Goal: Task Accomplishment & Management: Manage account settings

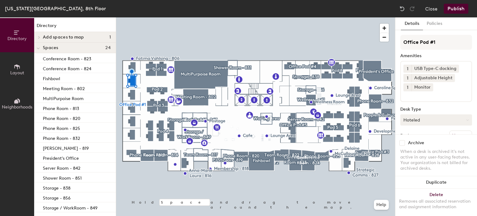
click at [460, 119] on button "Hoteled" at bounding box center [436, 119] width 72 height 11
click at [425, 137] on div "Assigned" at bounding box center [432, 138] width 62 height 9
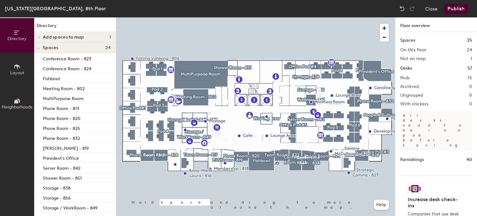
click at [19, 69] on icon at bounding box center [17, 66] width 7 height 7
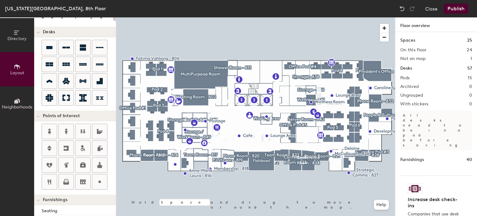
scroll to position [56, 0]
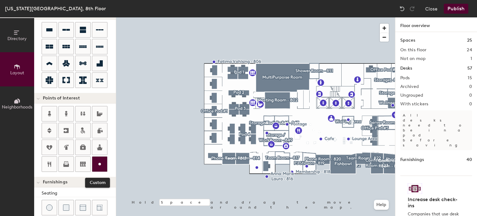
click at [99, 163] on circle at bounding box center [99, 164] width 2 height 2
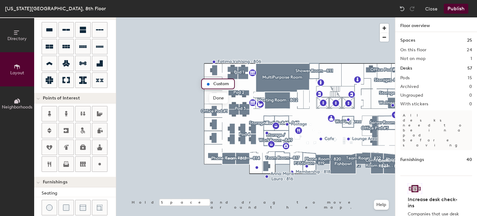
type input "20"
type input "[PERSON_NAME] - 807"
click at [212, 98] on span "Edit" at bounding box center [210, 98] width 16 height 11
click at [229, 97] on span "Done" at bounding box center [232, 98] width 18 height 11
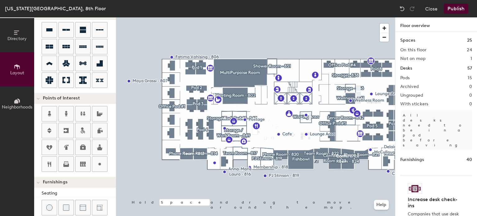
click at [450, 9] on button "Publish" at bounding box center [456, 9] width 25 height 10
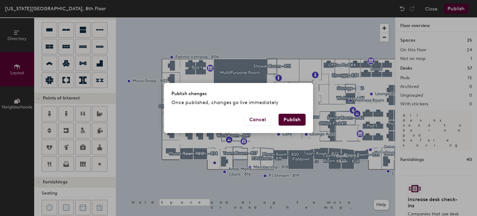
click at [294, 118] on button "Publish" at bounding box center [292, 120] width 27 height 12
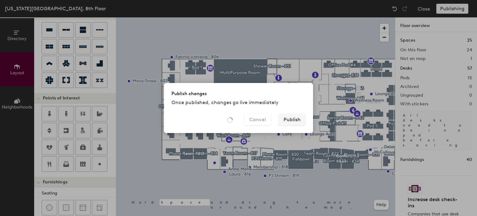
type input "20"
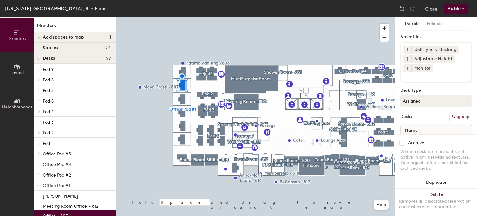
scroll to position [48, 0]
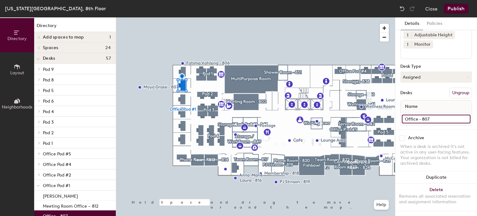
click at [436, 115] on input "Office - 807" at bounding box center [436, 119] width 69 height 9
click at [437, 115] on input "Office - 807" at bounding box center [436, 119] width 69 height 9
drag, startPoint x: 437, startPoint y: 113, endPoint x: 403, endPoint y: 112, distance: 34.2
click at [403, 115] on input "Office - 807" at bounding box center [436, 119] width 69 height 9
click at [413, 115] on input "Office - 807" at bounding box center [436, 119] width 69 height 9
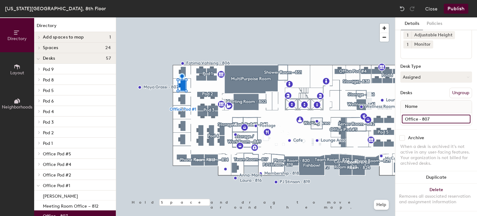
click at [382, 113] on div "Directory Layout Neighborhoods Directory Add spaces to map 1 Meeting Room Offic…" at bounding box center [238, 116] width 477 height 198
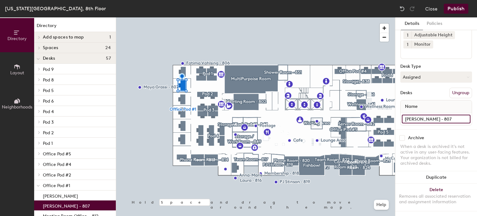
type input "[PERSON_NAME] - 807"
click at [448, 64] on div "Desk Type" at bounding box center [436, 66] width 72 height 5
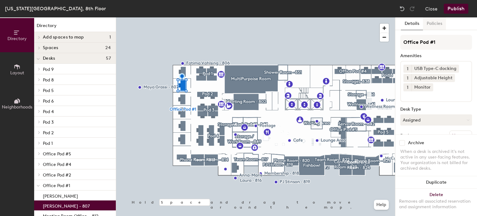
click at [440, 22] on button "Policies" at bounding box center [434, 23] width 23 height 13
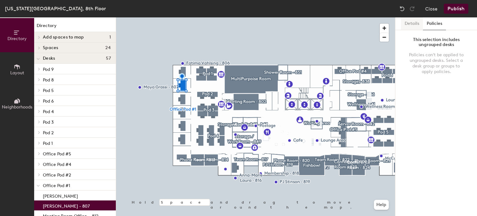
click at [414, 23] on button "Details" at bounding box center [412, 23] width 22 height 13
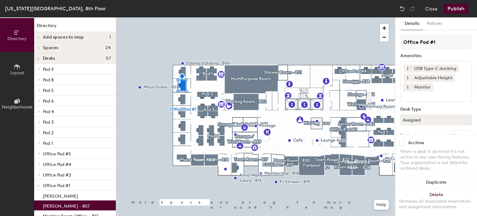
click at [459, 8] on button "Publish" at bounding box center [456, 9] width 25 height 10
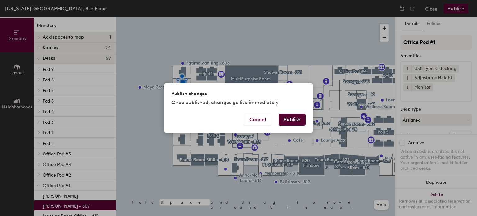
click at [288, 120] on button "Publish" at bounding box center [292, 120] width 27 height 12
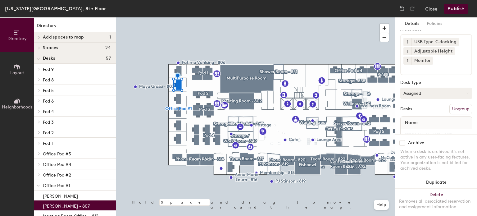
scroll to position [48, 0]
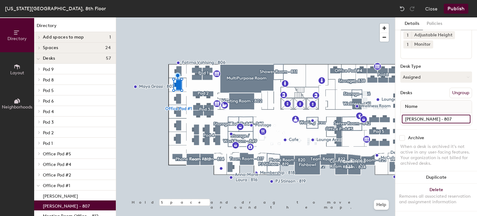
click at [437, 115] on input "[PERSON_NAME] - 807" at bounding box center [436, 119] width 69 height 9
click at [445, 115] on input "[PERSON_NAME] - 807" at bounding box center [436, 119] width 69 height 9
type input "[PERSON_NAME]"
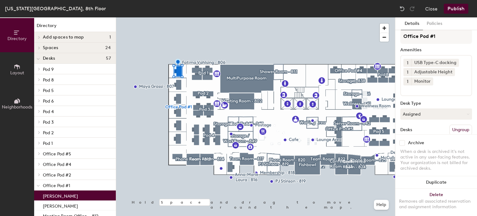
scroll to position [0, 0]
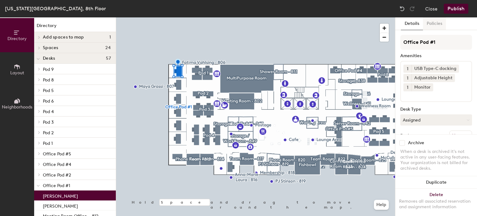
click at [433, 25] on button "Policies" at bounding box center [434, 23] width 23 height 13
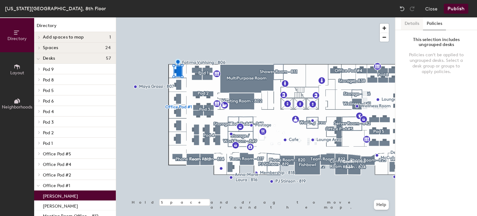
click at [409, 25] on button "Details" at bounding box center [412, 23] width 22 height 13
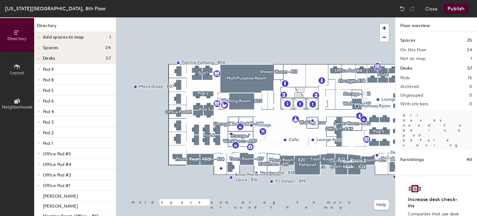
click at [462, 9] on button "Publish" at bounding box center [456, 9] width 25 height 10
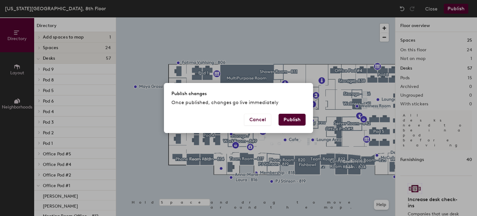
click at [297, 116] on button "Publish" at bounding box center [292, 120] width 27 height 12
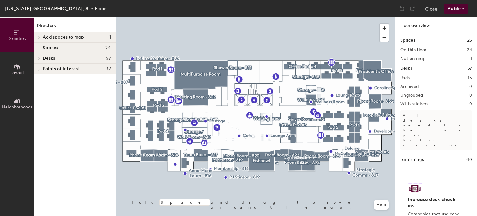
click at [73, 55] on div "Desks 57" at bounding box center [75, 58] width 82 height 11
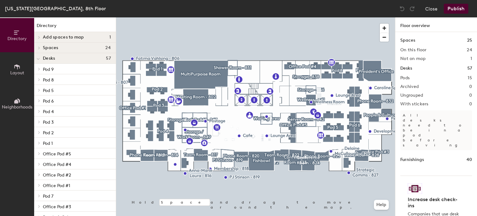
click at [51, 144] on span "Pod 1" at bounding box center [48, 143] width 10 height 5
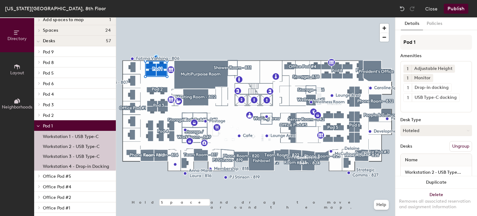
scroll to position [31, 0]
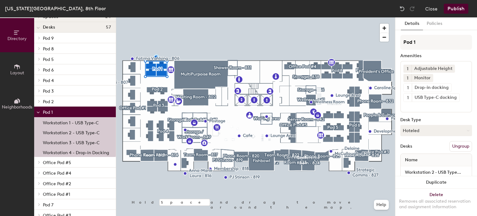
click at [39, 113] on icon at bounding box center [38, 112] width 3 height 2
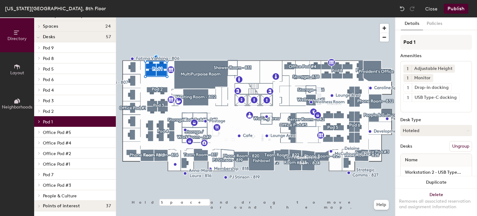
click at [39, 38] on icon at bounding box center [38, 37] width 3 height 2
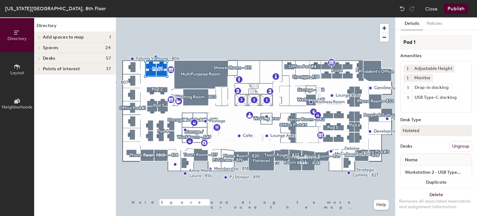
scroll to position [0, 0]
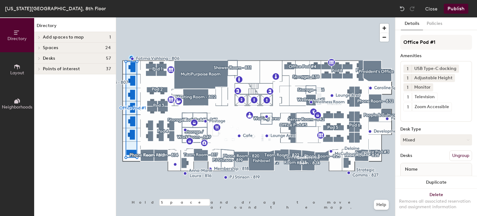
click at [42, 48] on div at bounding box center [38, 47] width 7 height 3
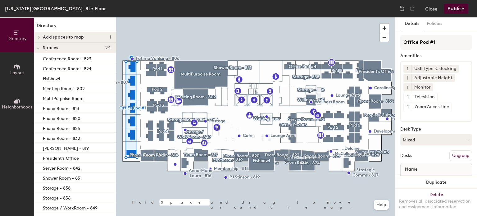
click at [40, 48] on div at bounding box center [38, 48] width 8 height 10
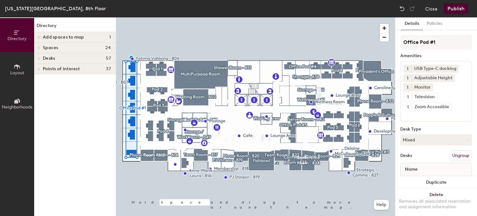
click at [42, 60] on div at bounding box center [38, 58] width 7 height 3
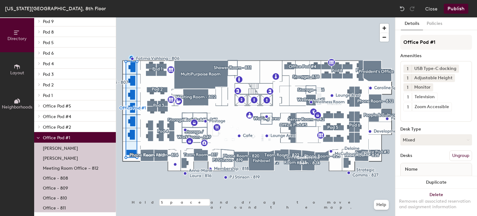
scroll to position [62, 0]
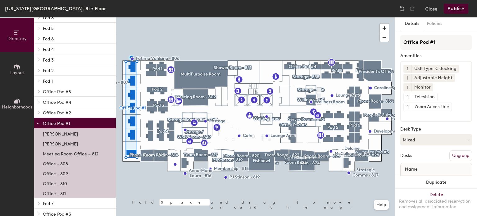
click at [73, 134] on p "[PERSON_NAME]" at bounding box center [60, 132] width 35 height 7
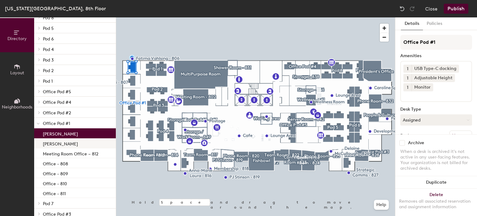
click at [72, 141] on div "[PERSON_NAME]" at bounding box center [75, 143] width 82 height 10
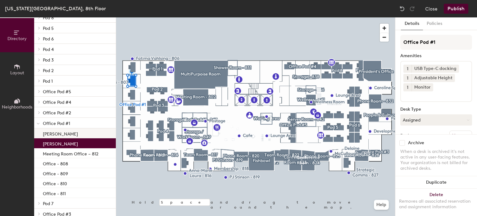
click at [72, 134] on p "[PERSON_NAME]" at bounding box center [60, 132] width 35 height 7
click at [71, 144] on div "[PERSON_NAME]" at bounding box center [75, 143] width 82 height 10
click at [464, 119] on button "Assigned" at bounding box center [436, 119] width 72 height 11
click at [463, 103] on div "Office Pod #1 Amenities 1 USB Type-C docking 1 Adjustable Height 1 Monitor Desk…" at bounding box center [436, 103] width 72 height 137
click at [451, 7] on button "Publish" at bounding box center [456, 9] width 25 height 10
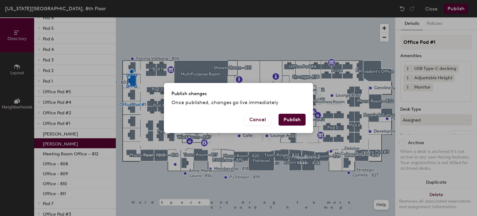
click at [294, 118] on button "Publish" at bounding box center [292, 120] width 27 height 12
